Goal: Task Accomplishment & Management: Complete application form

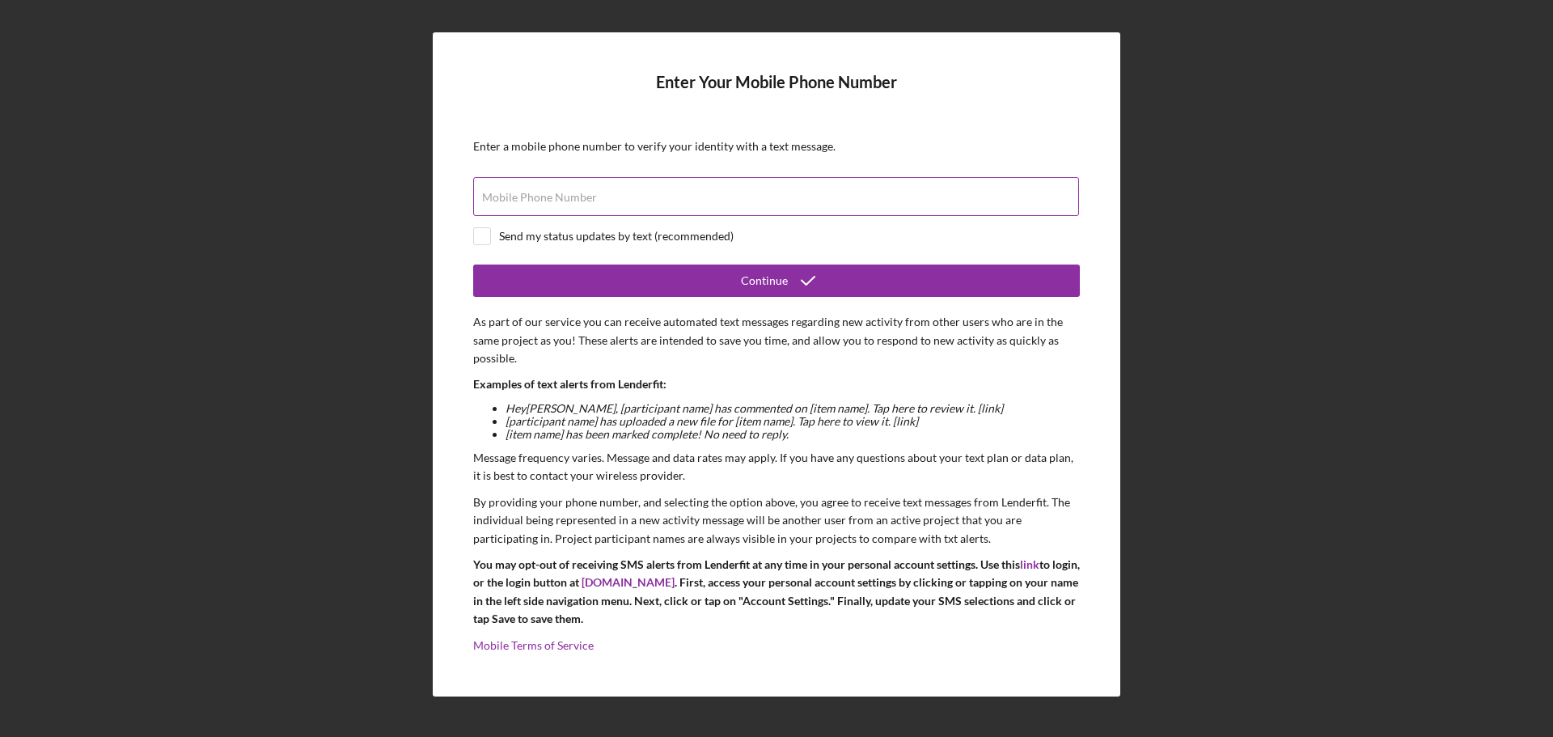
click at [599, 184] on input "Mobile Phone Number" at bounding box center [776, 196] width 606 height 39
type input "[PHONE_NUMBER]"
click at [488, 239] on input "checkbox" at bounding box center [482, 236] width 16 height 16
checkbox input "true"
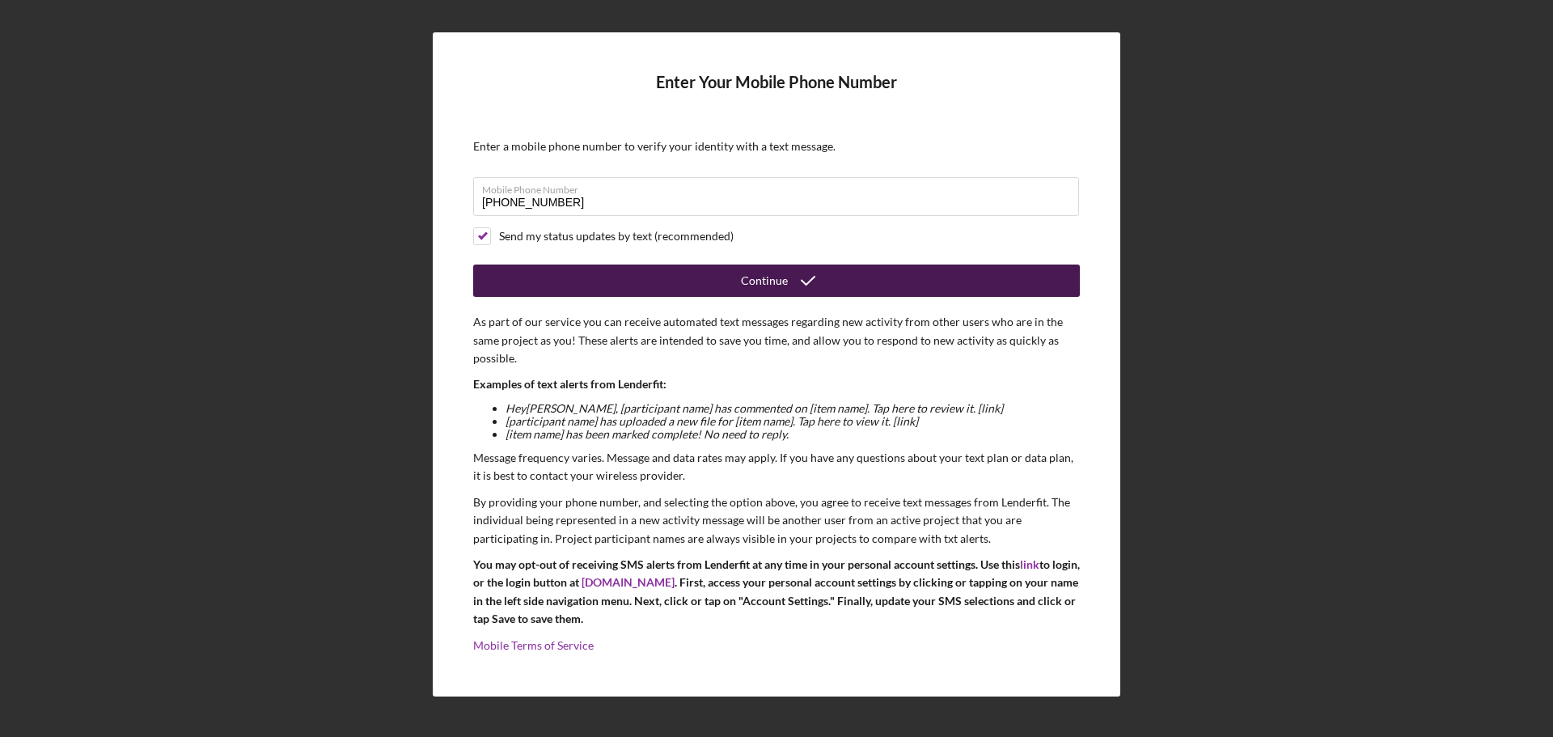
click at [578, 272] on button "Continue" at bounding box center [776, 281] width 607 height 32
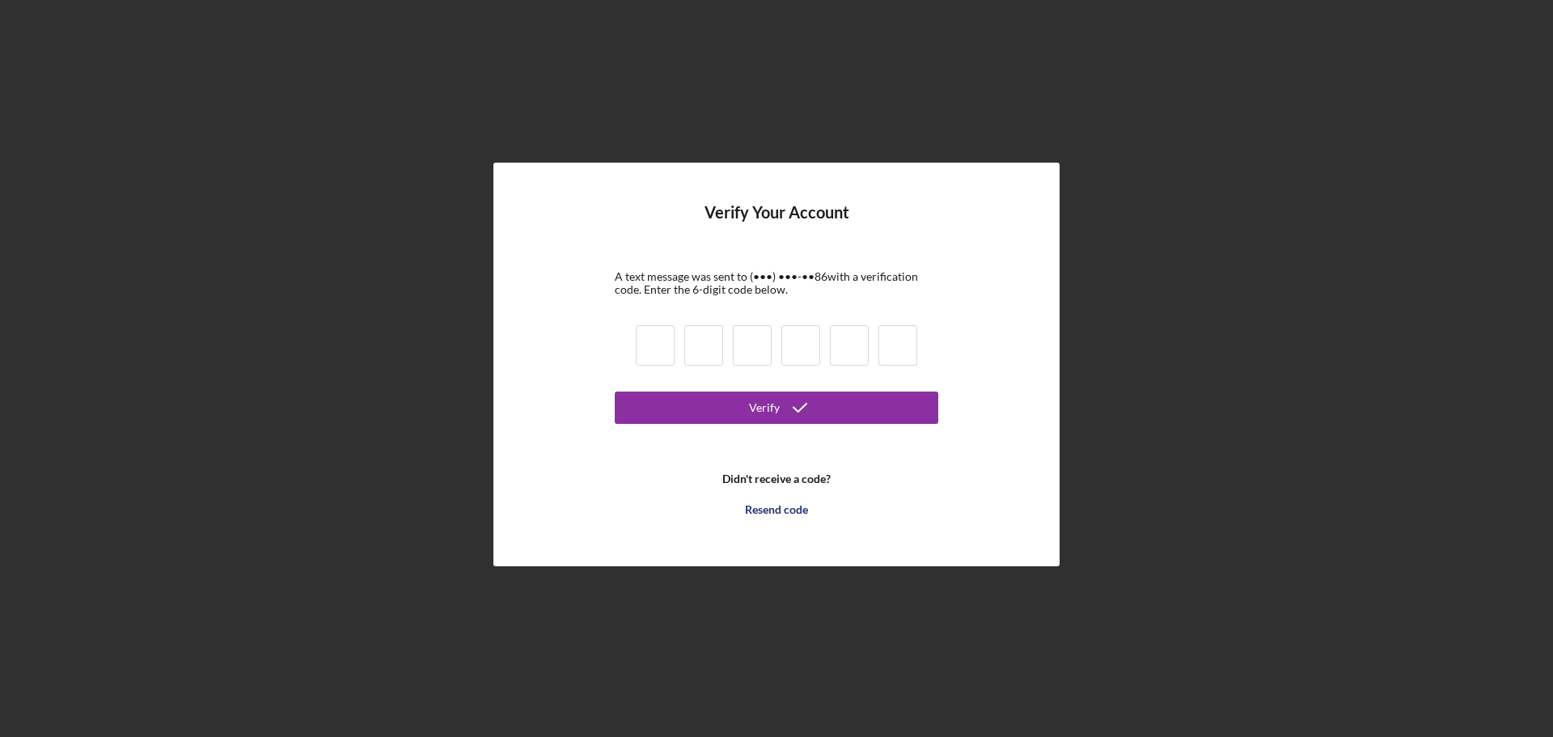
click at [659, 352] on input at bounding box center [655, 345] width 39 height 40
type input "6"
type input "1"
type input "5"
type input "1"
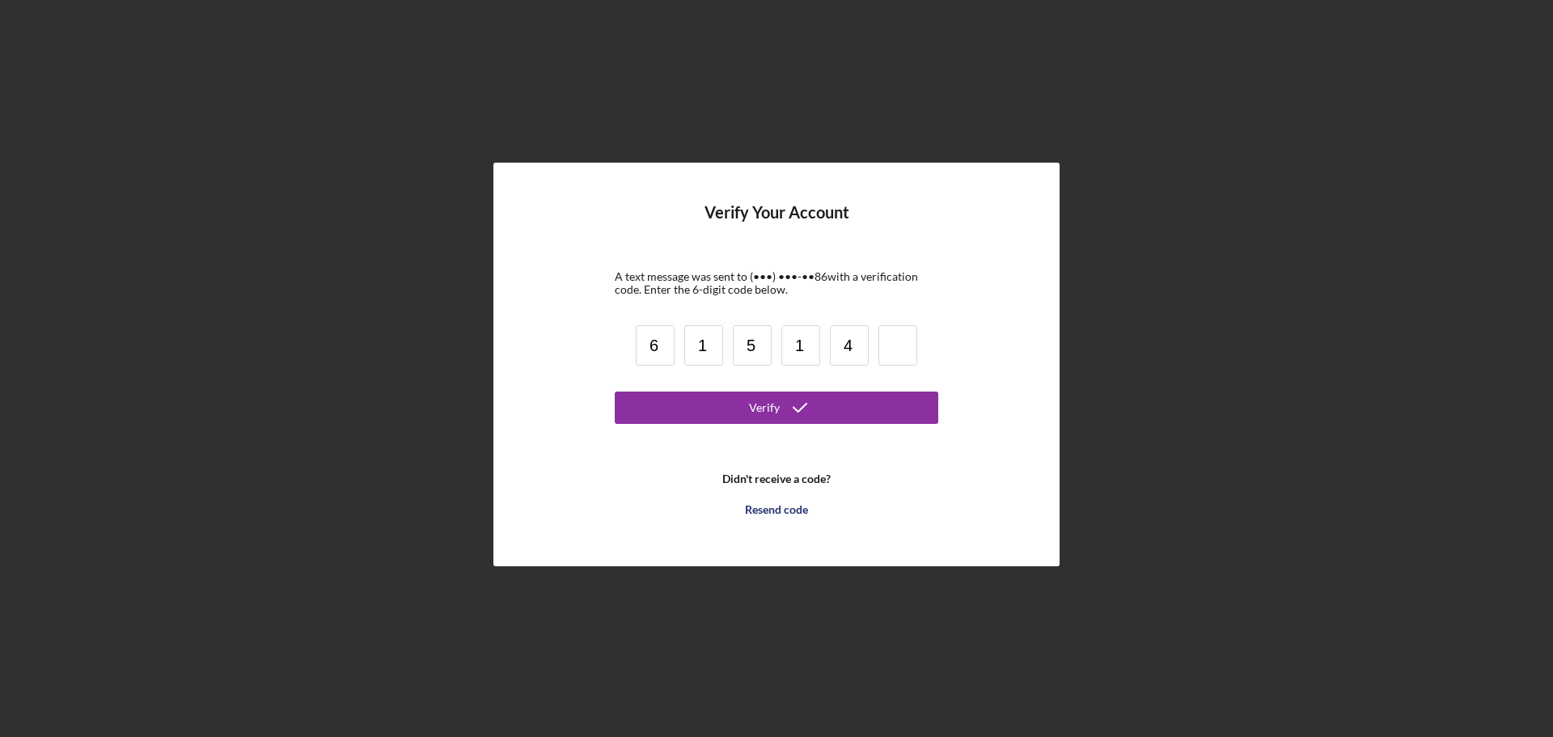
type input "4"
type input "2"
click at [615, 392] on button "Verify" at bounding box center [777, 408] width 324 height 32
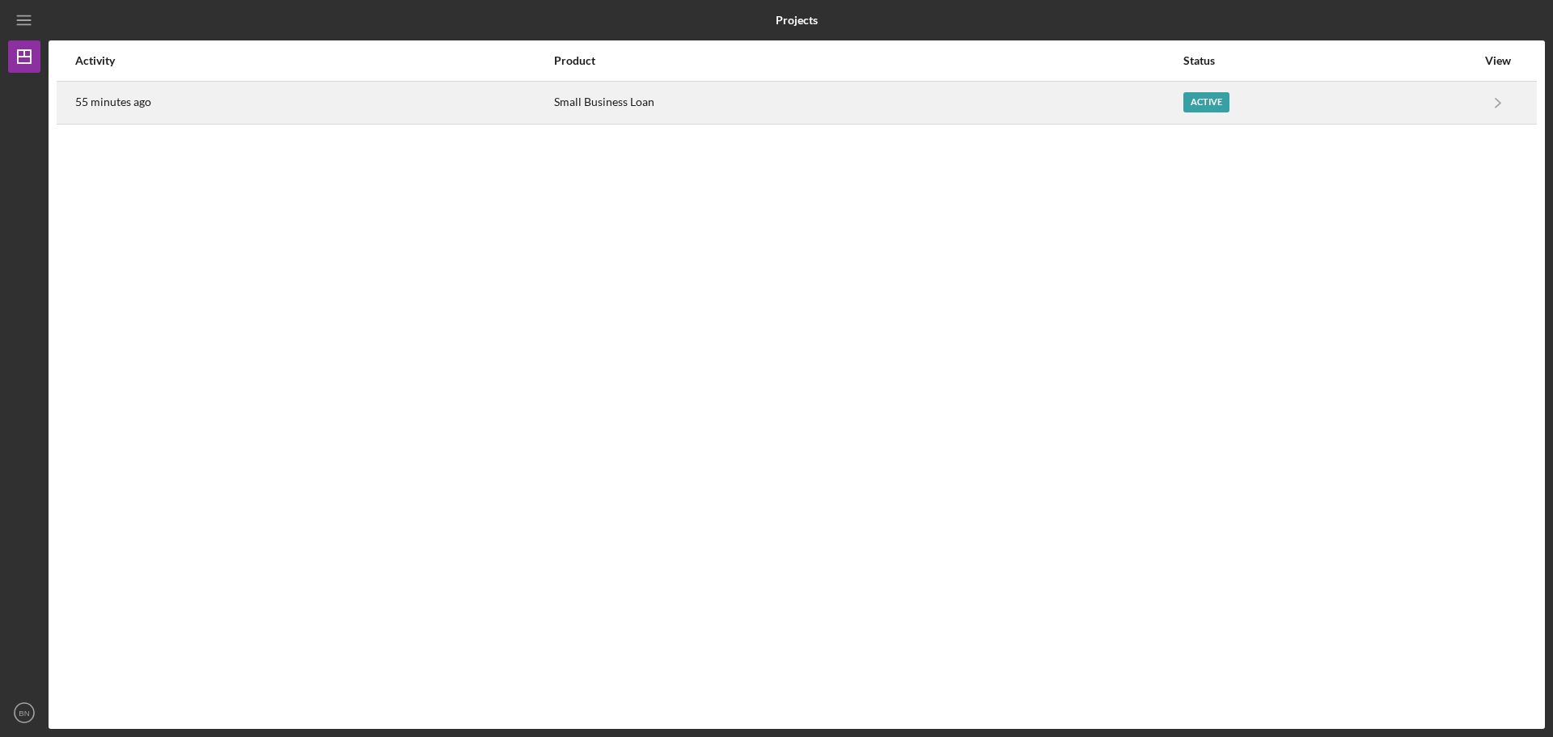
click at [1030, 99] on div "Small Business Loan" at bounding box center [868, 103] width 628 height 40
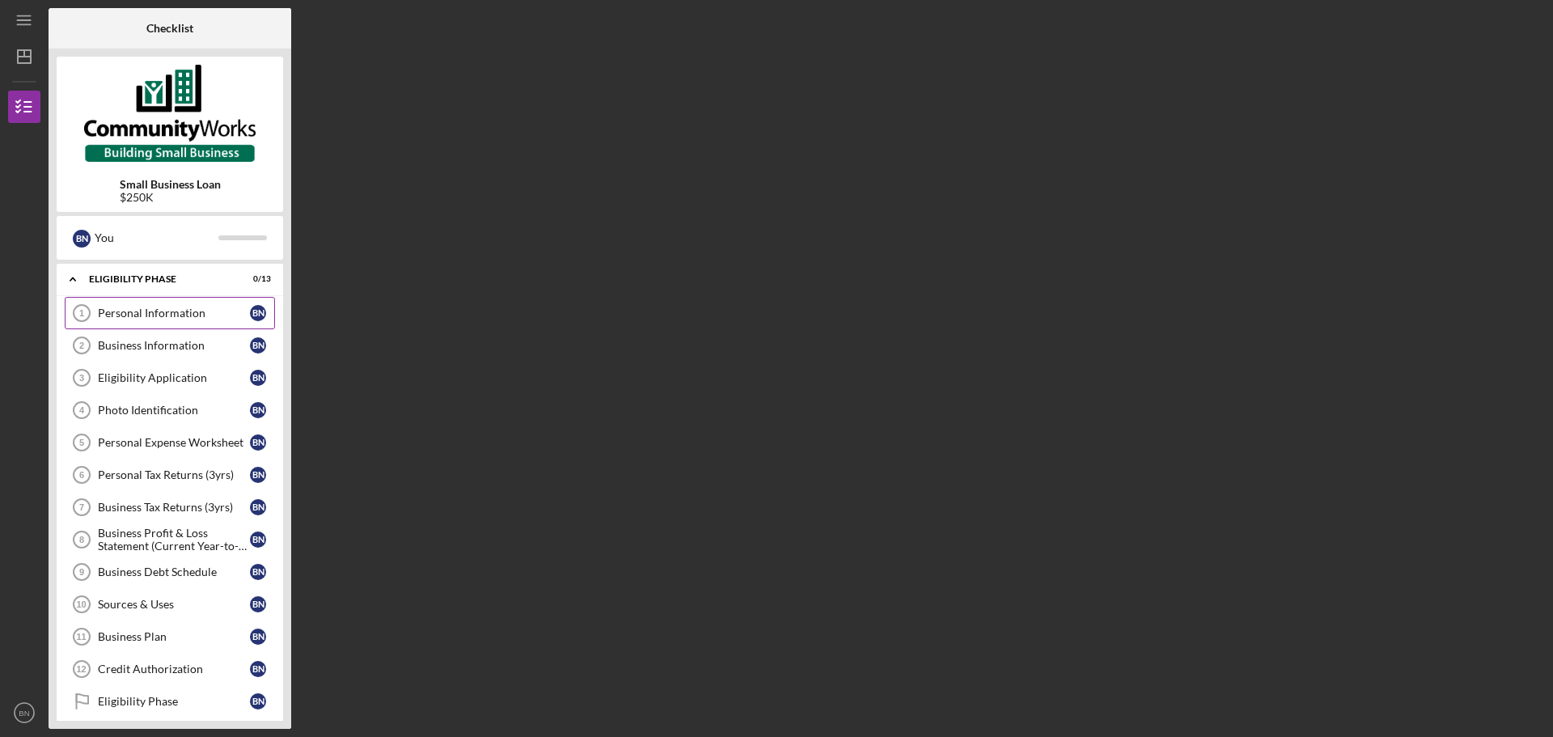
click at [244, 316] on div "Personal Information" at bounding box center [174, 313] width 152 height 13
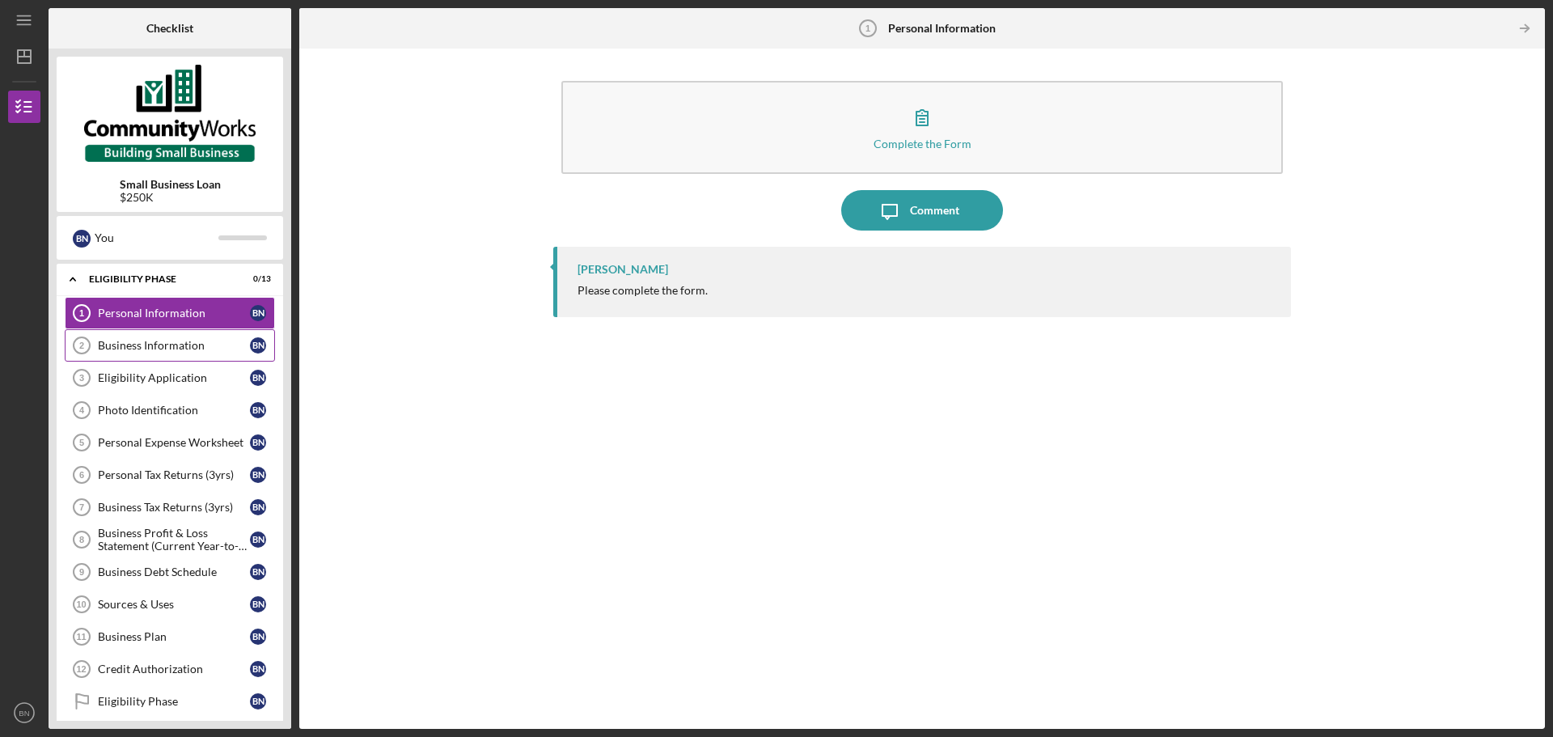
click at [202, 355] on link "Business Information 2 Business Information B N" at bounding box center [170, 345] width 210 height 32
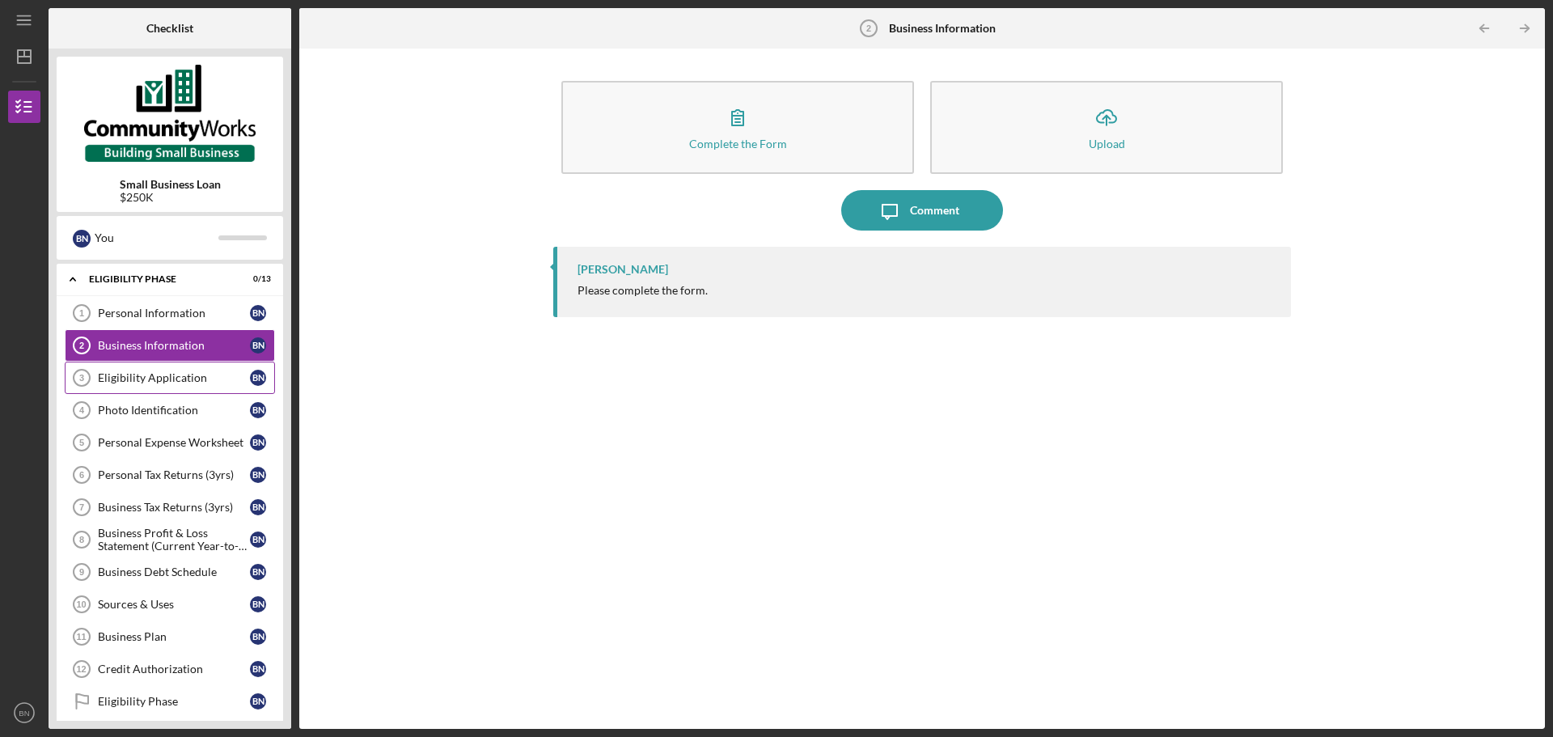
click at [176, 383] on div "Eligibility Application" at bounding box center [174, 377] width 152 height 13
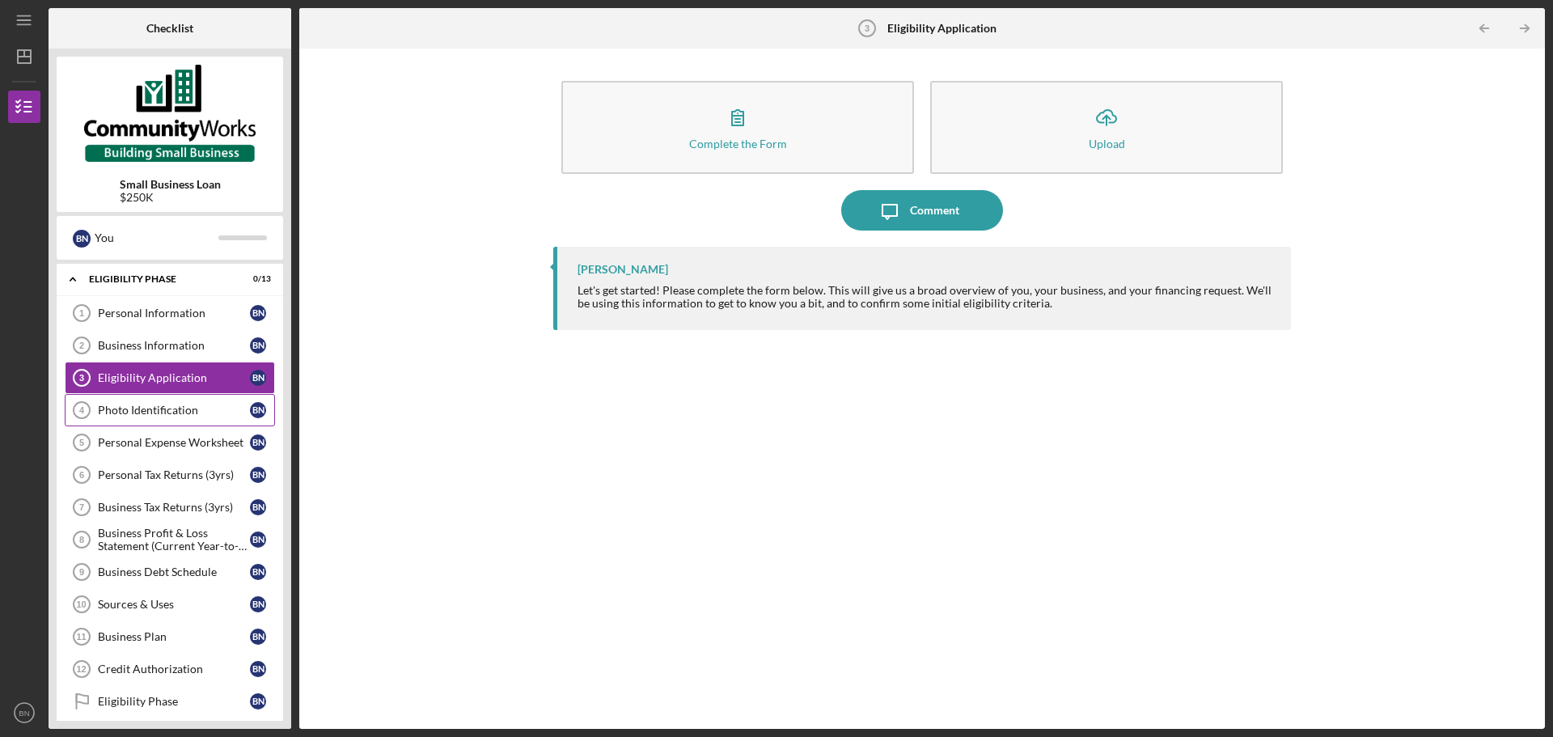
click at [178, 415] on div "Photo Identification" at bounding box center [174, 410] width 152 height 13
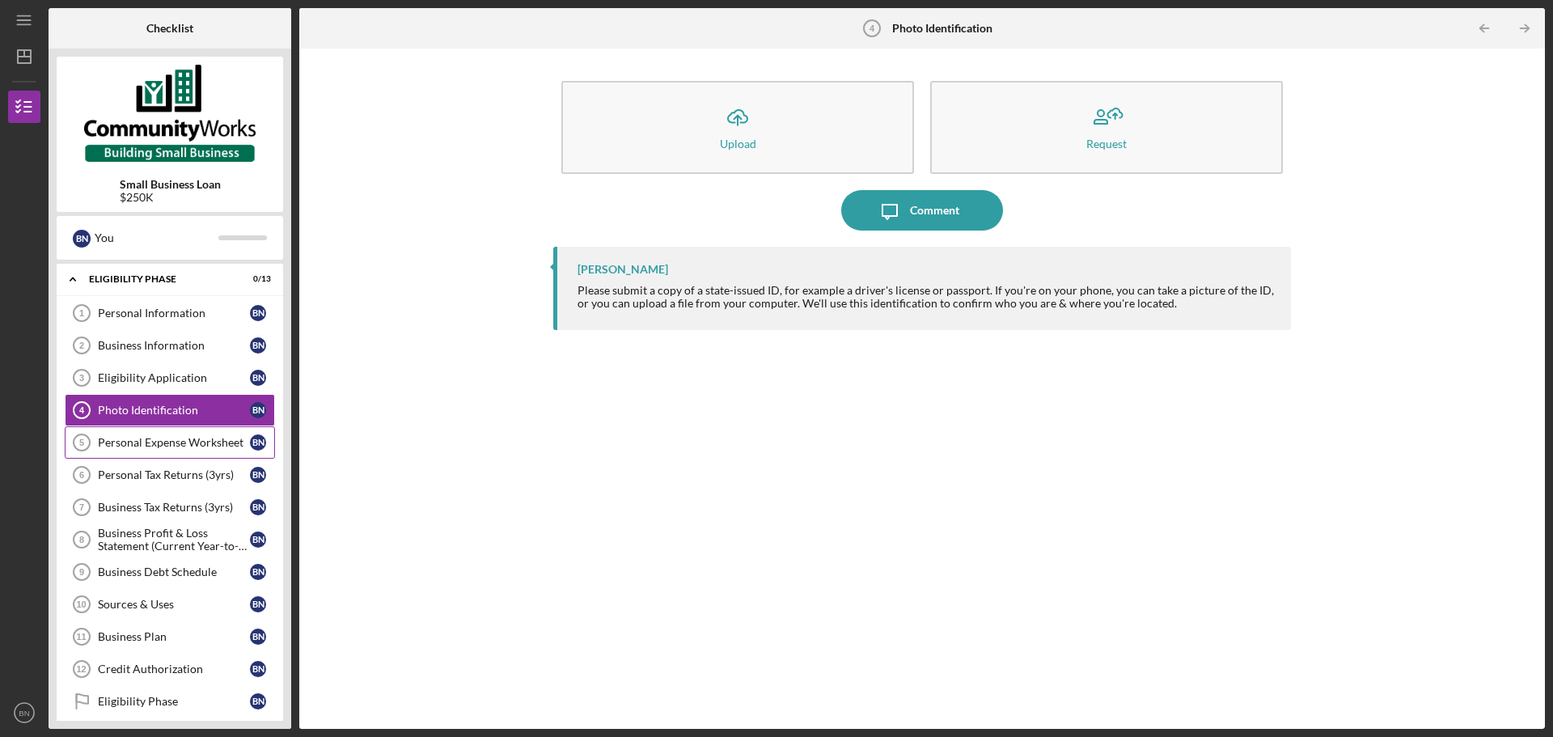
click at [197, 446] on div "Personal Expense Worksheet" at bounding box center [174, 442] width 152 height 13
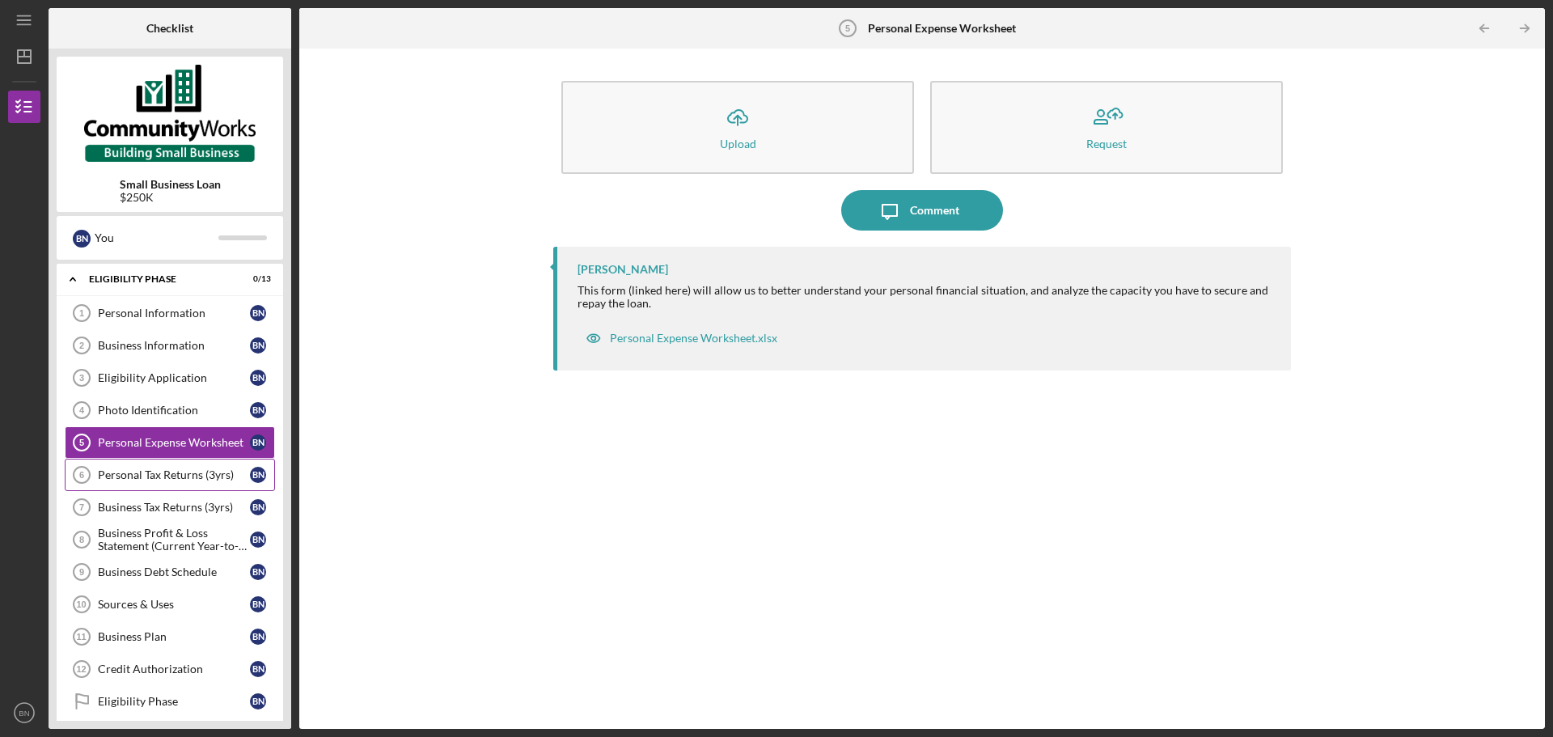
click at [189, 474] on div "Personal Tax Returns (3yrs)" at bounding box center [174, 474] width 152 height 13
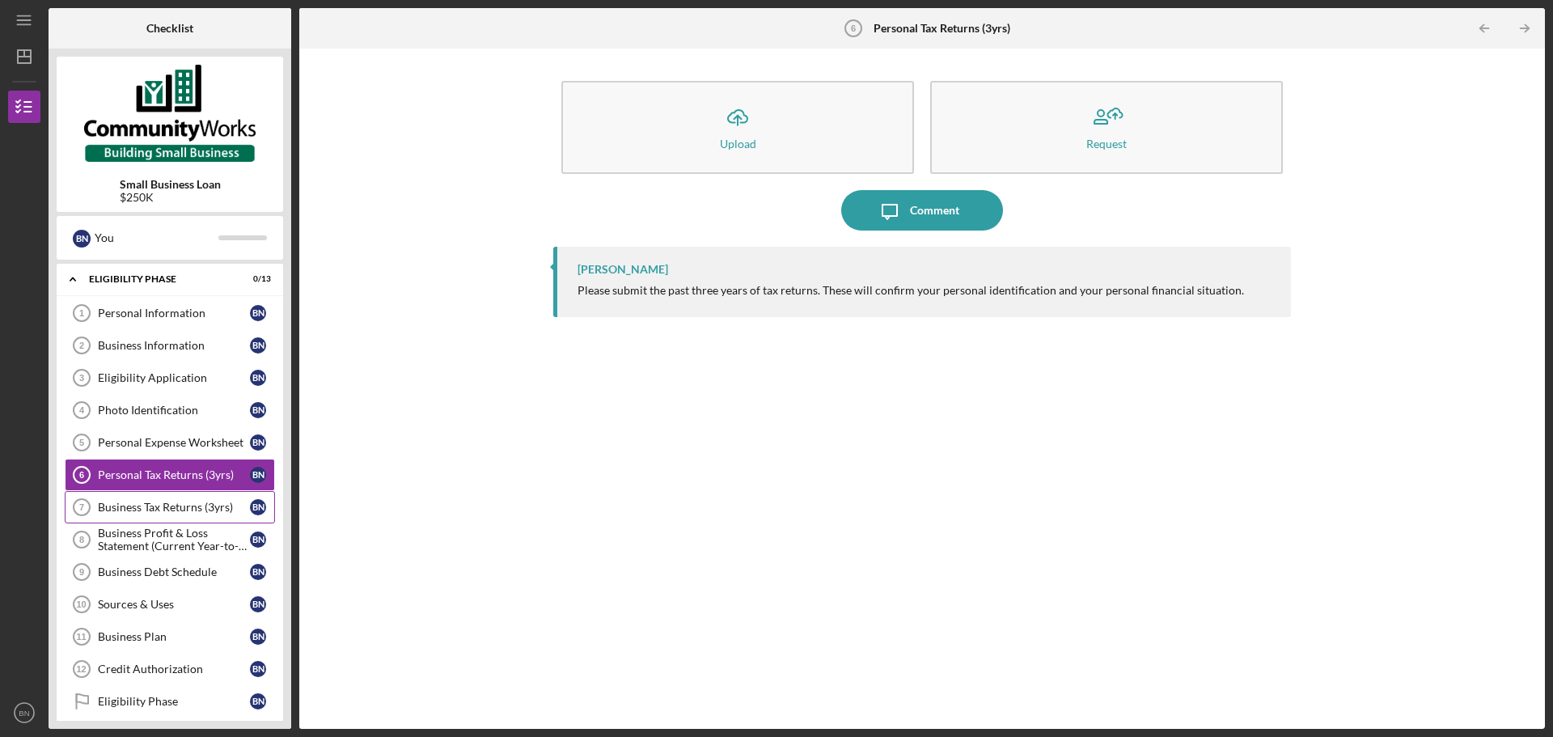
click at [189, 502] on div "Business Tax Returns (3yrs)" at bounding box center [174, 507] width 152 height 13
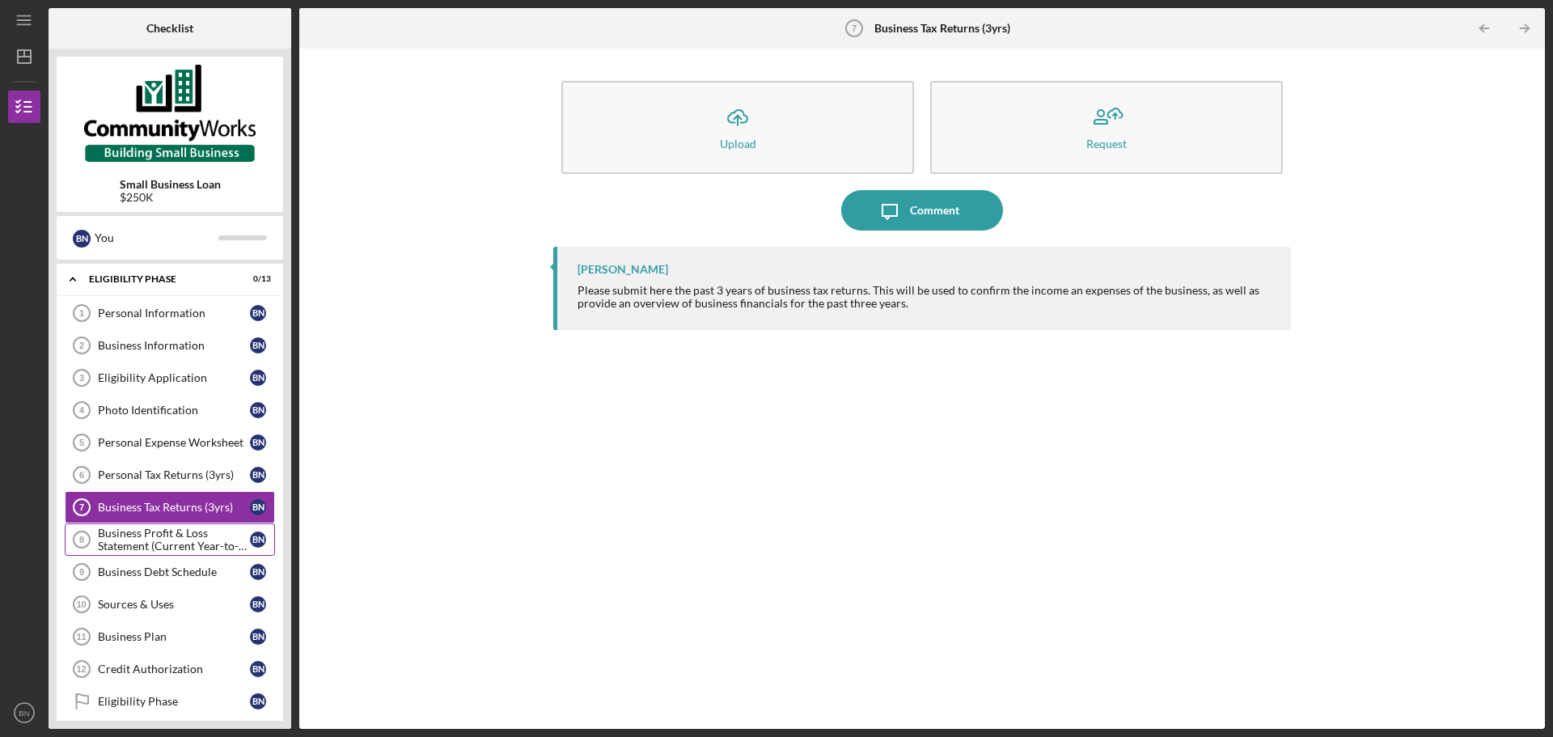
click at [199, 549] on div "Business Profit & Loss Statement (Current Year-to-Date)" at bounding box center [174, 540] width 152 height 26
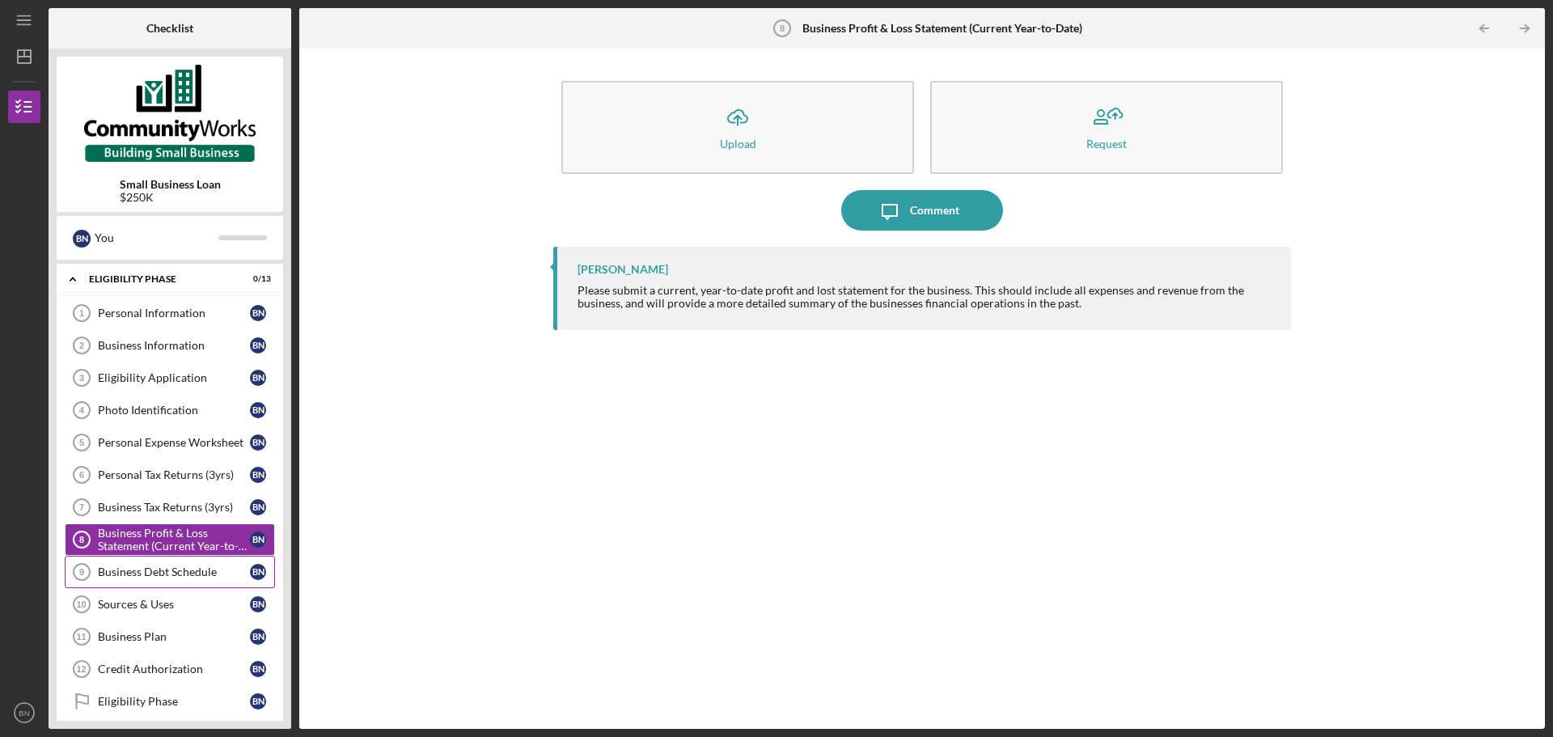
click at [188, 576] on div "Business Debt Schedule" at bounding box center [174, 572] width 152 height 13
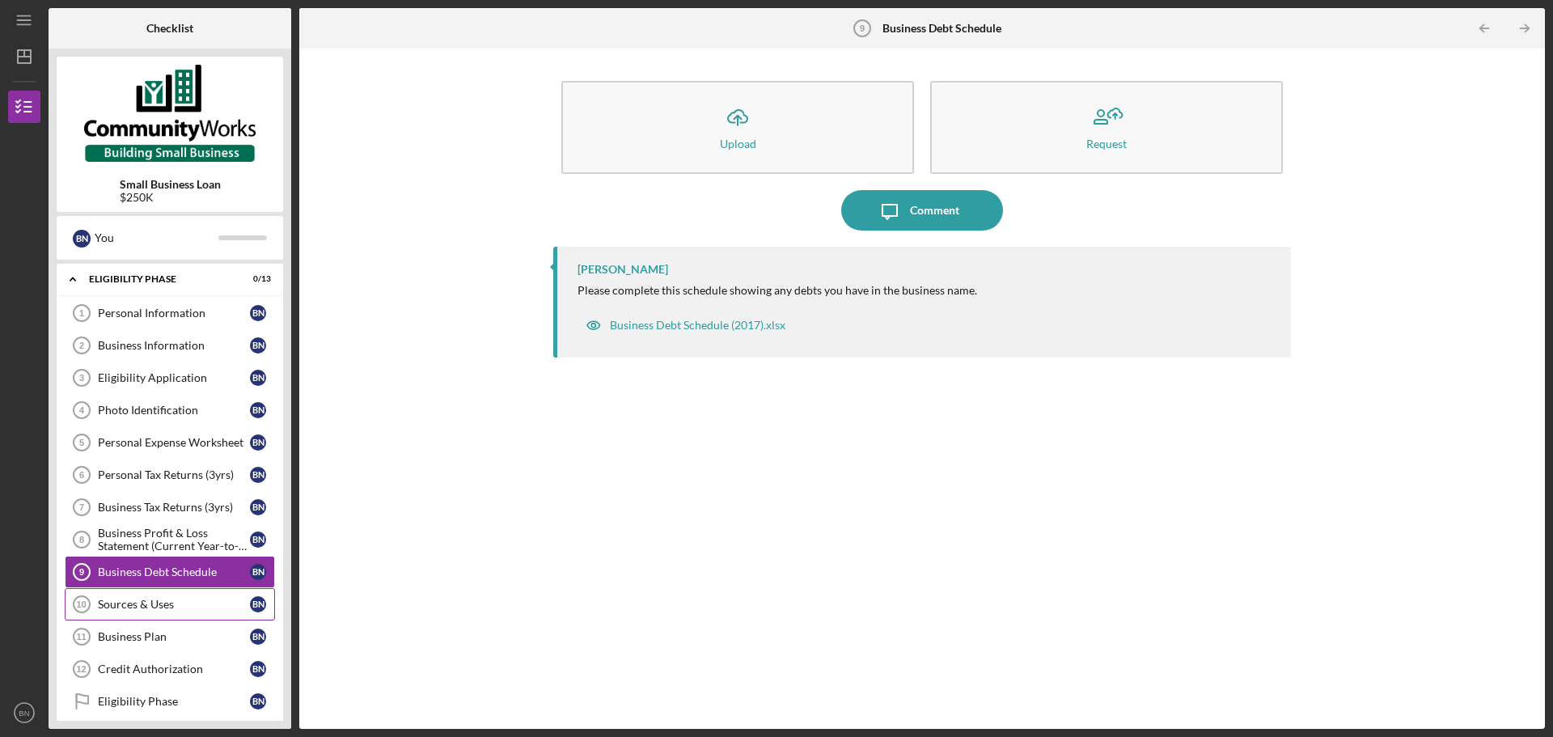
click at [189, 604] on div "Sources & Uses" at bounding box center [174, 604] width 152 height 13
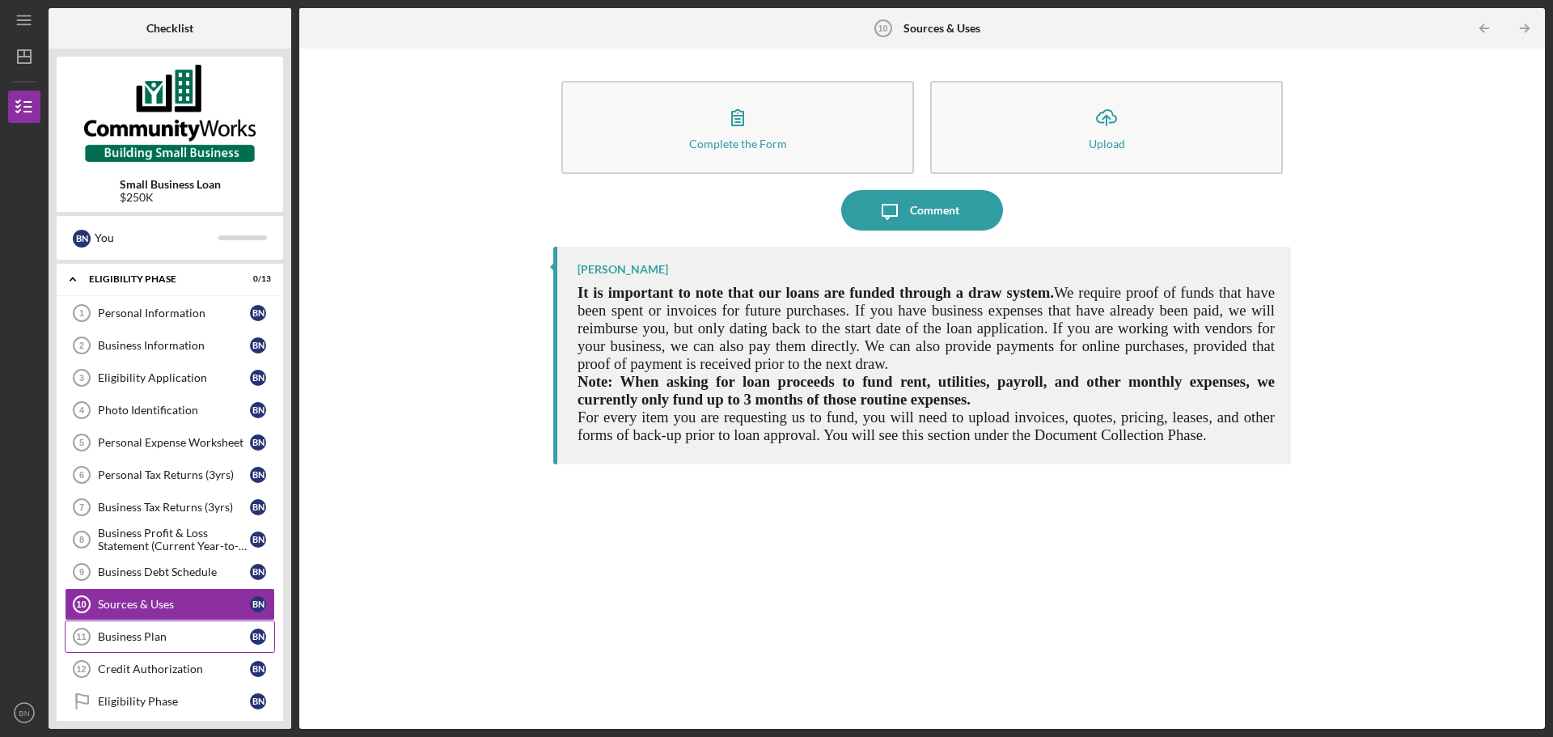
click at [196, 643] on link "Business Plan 11 Business [MEDICAL_DATA] N" at bounding box center [170, 637] width 210 height 32
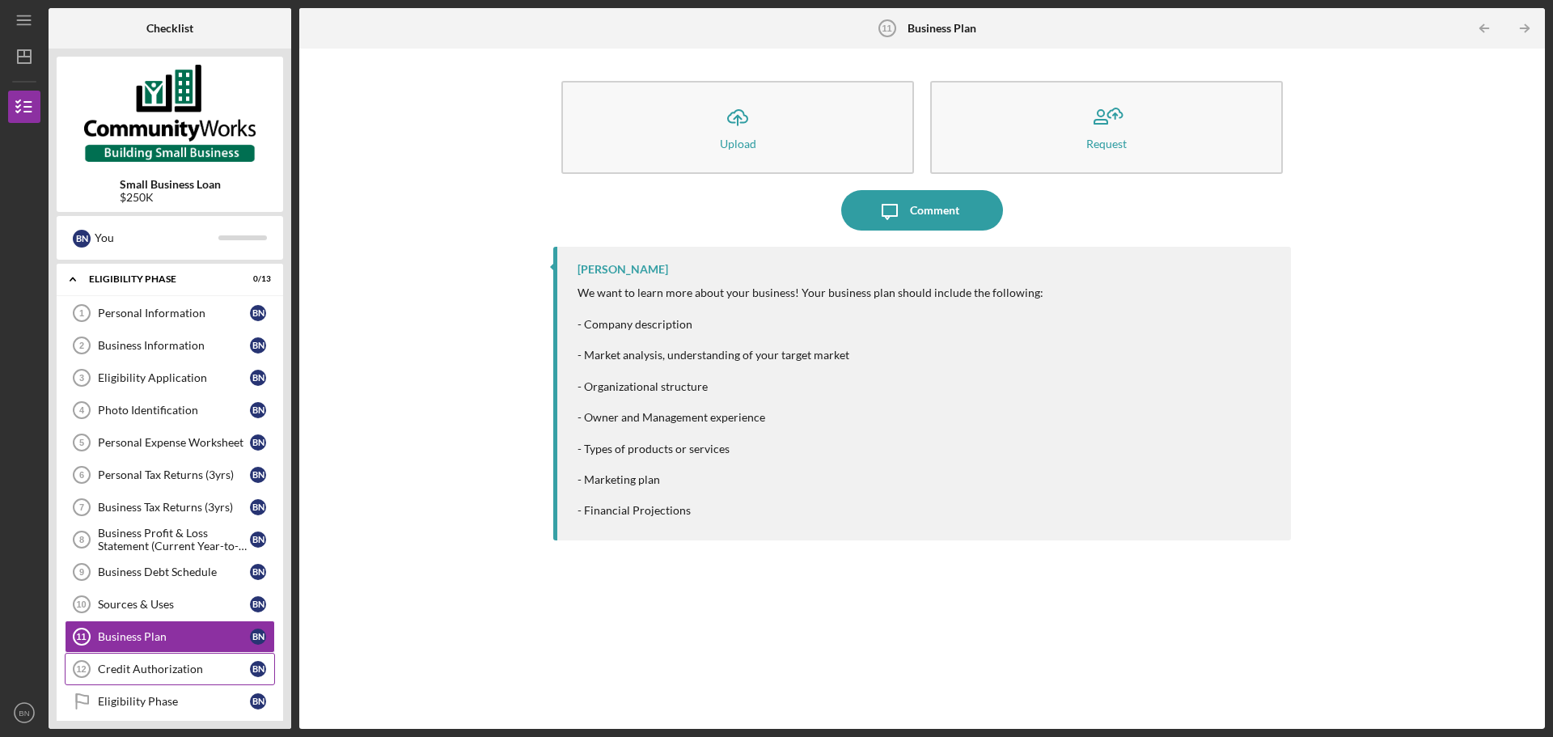
click at [200, 676] on link "Credit Authorization 12 Credit Authorization B N" at bounding box center [170, 669] width 210 height 32
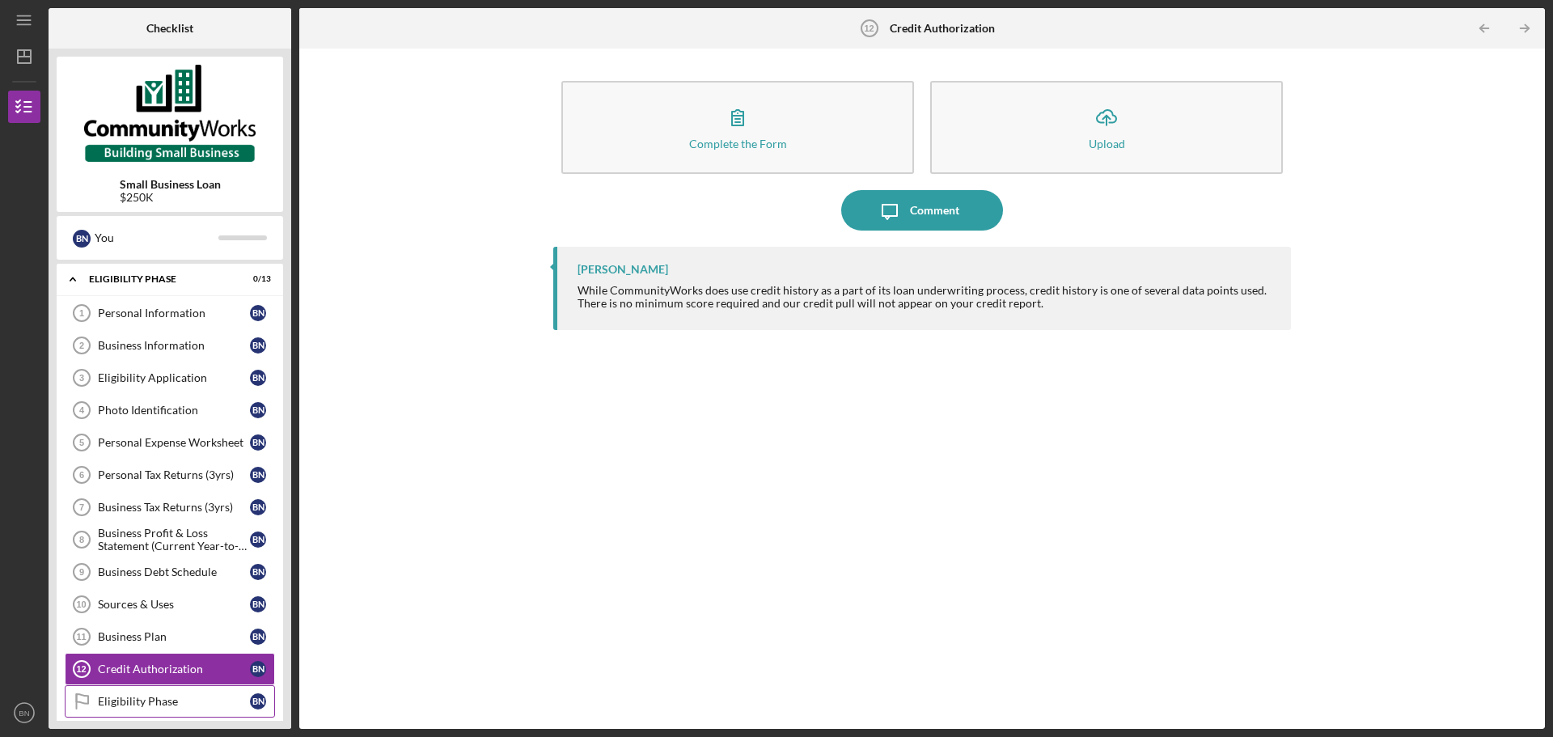
click at [200, 699] on div "Eligibility Phase" at bounding box center [174, 701] width 152 height 13
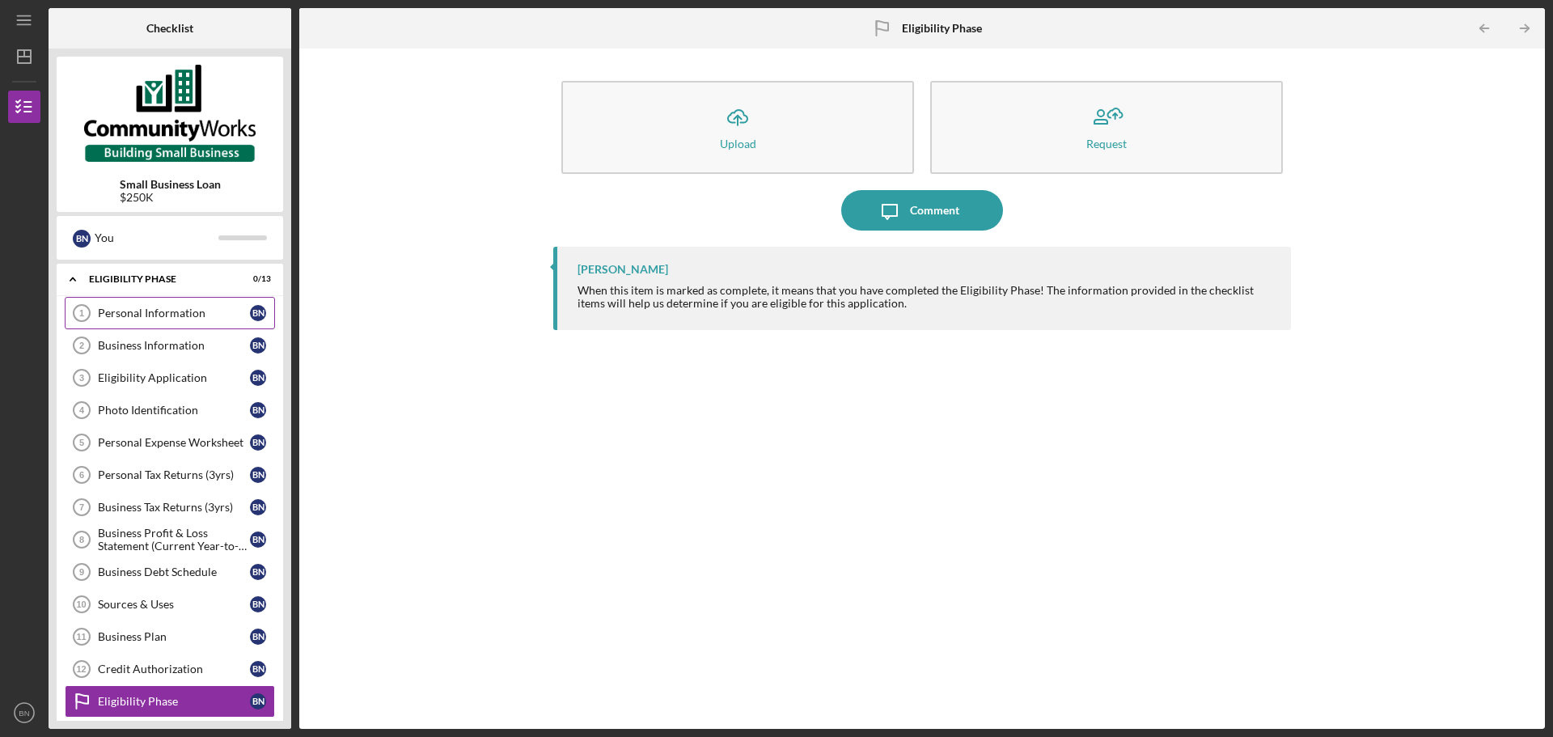
click at [177, 308] on div "Personal Information" at bounding box center [174, 313] width 152 height 13
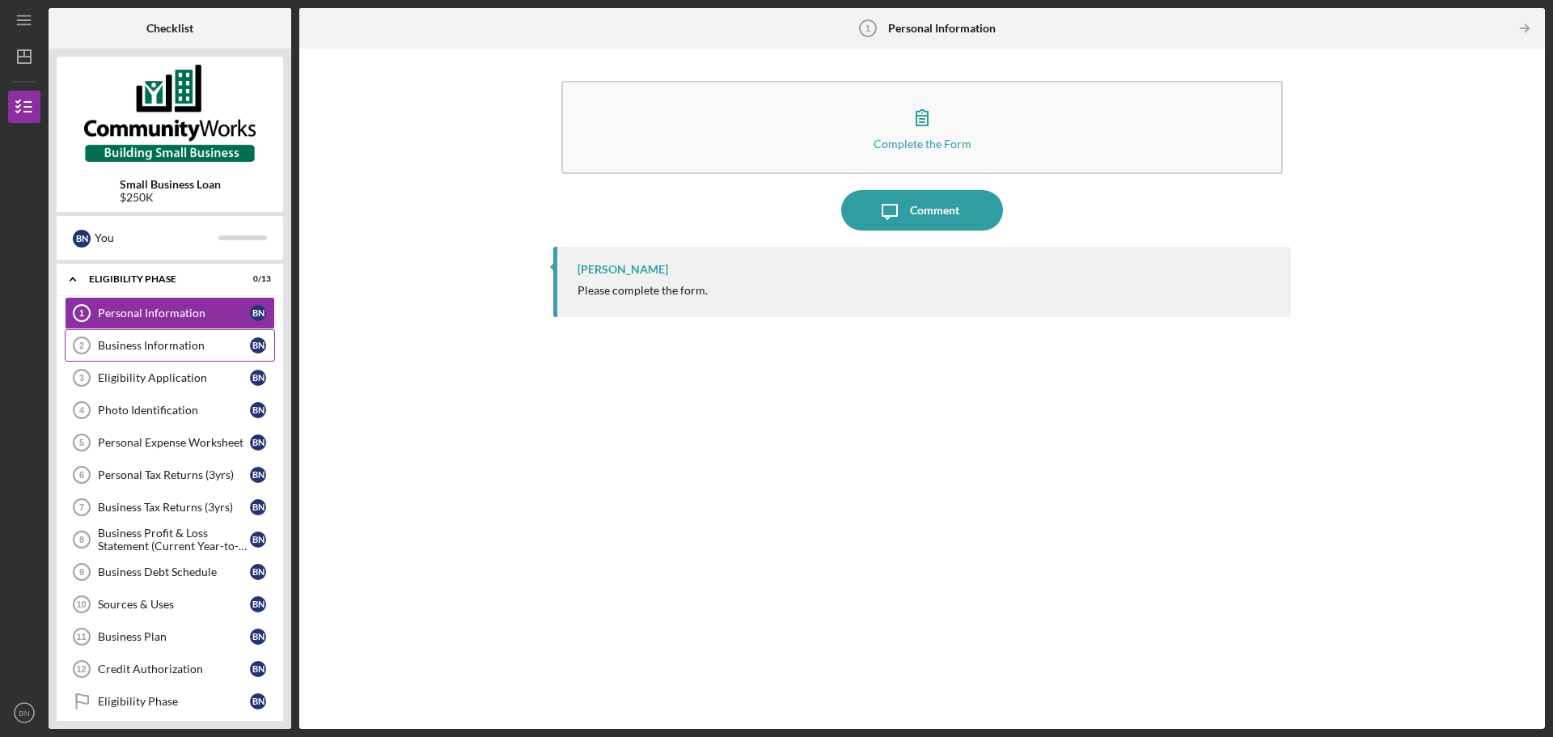
click at [180, 357] on link "Business Information 2 Business Information B N" at bounding box center [170, 345] width 210 height 32
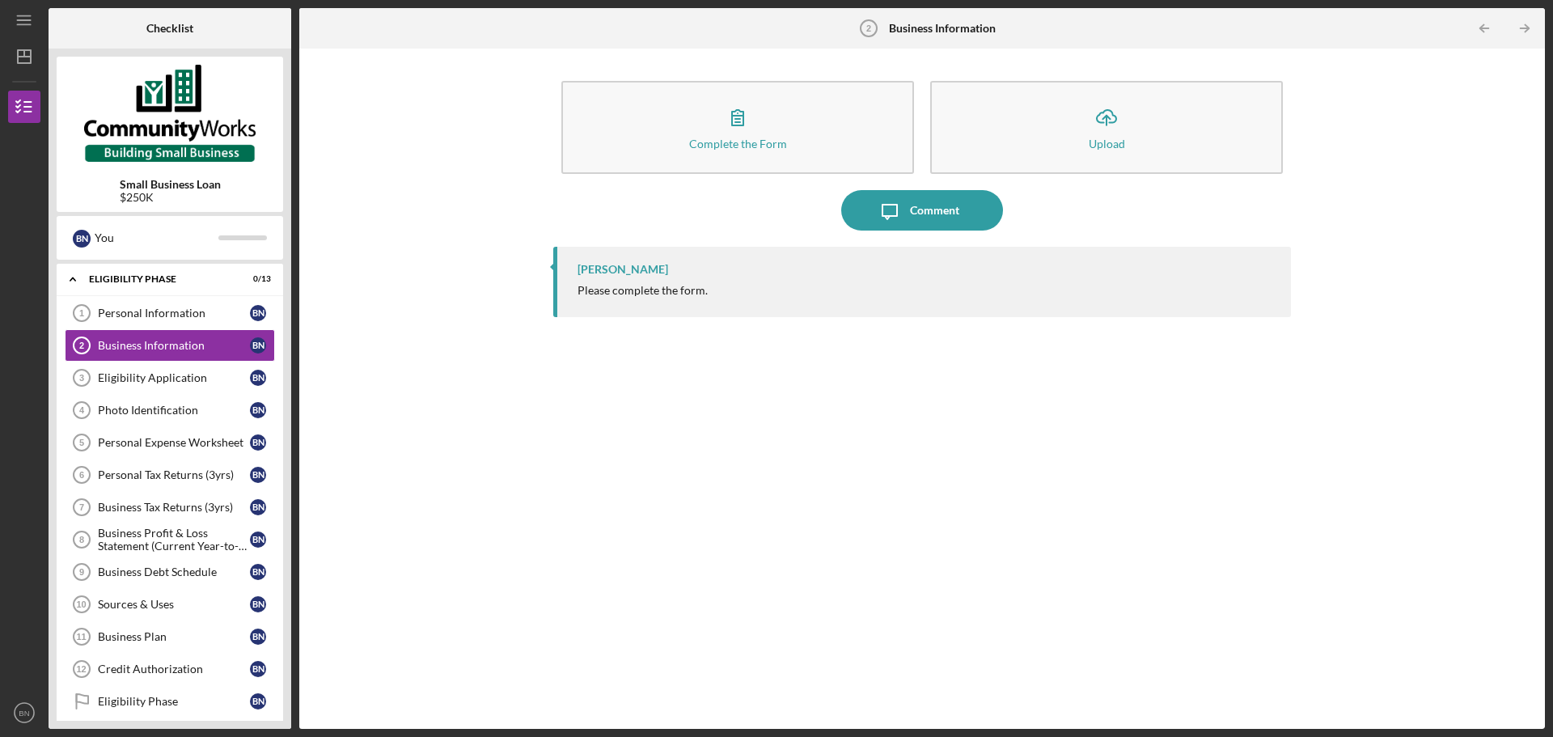
click at [542, 519] on div "Complete the Form Form Icon/Upload Upload Icon/Message Comment [PERSON_NAME] Pl…" at bounding box center [922, 389] width 1230 height 664
